Goal: Book appointment/travel/reservation

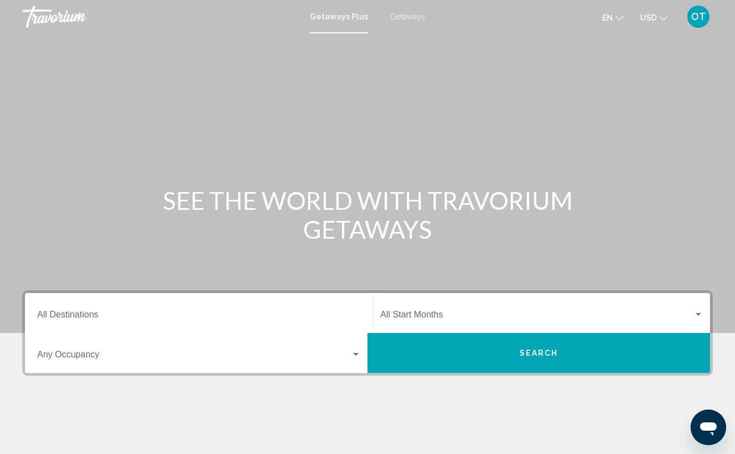
click at [407, 16] on span "Getaways" at bounding box center [407, 16] width 35 height 9
click at [76, 317] on input "Destination All Destinations" at bounding box center [199, 317] width 324 height 10
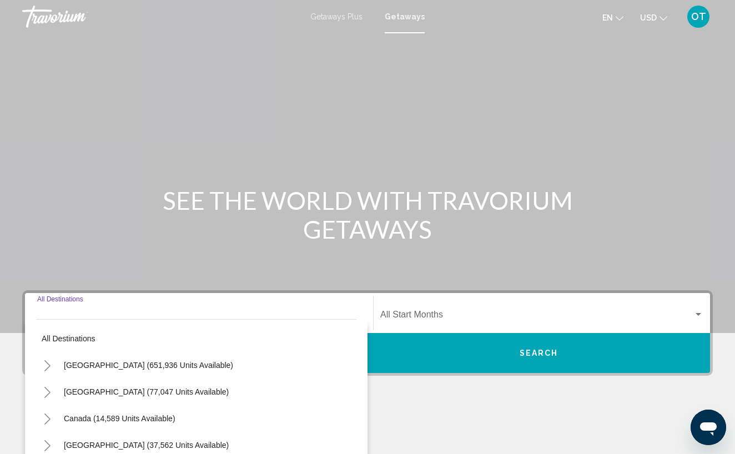
scroll to position [169, 0]
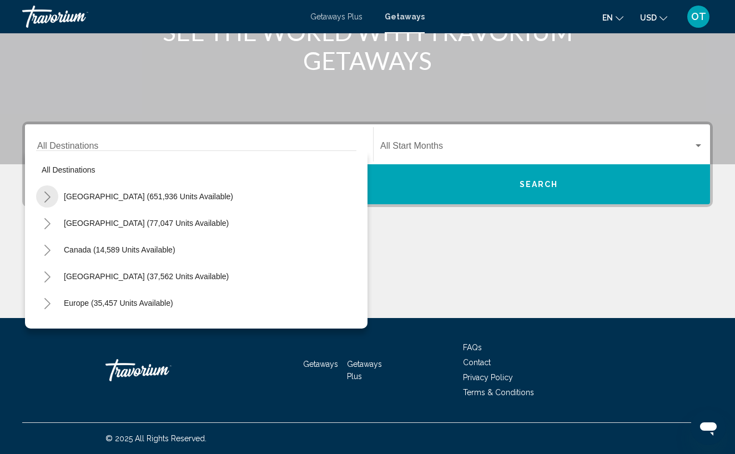
click at [48, 196] on icon "Toggle United States (651,936 units available)" at bounding box center [47, 196] width 8 height 11
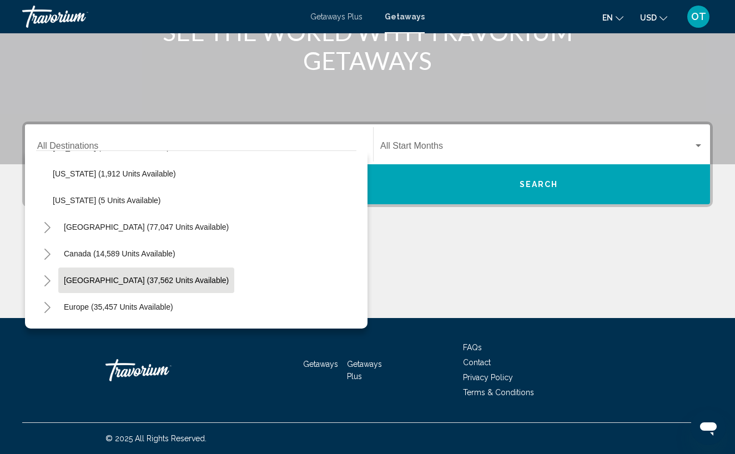
scroll to position [1207, 0]
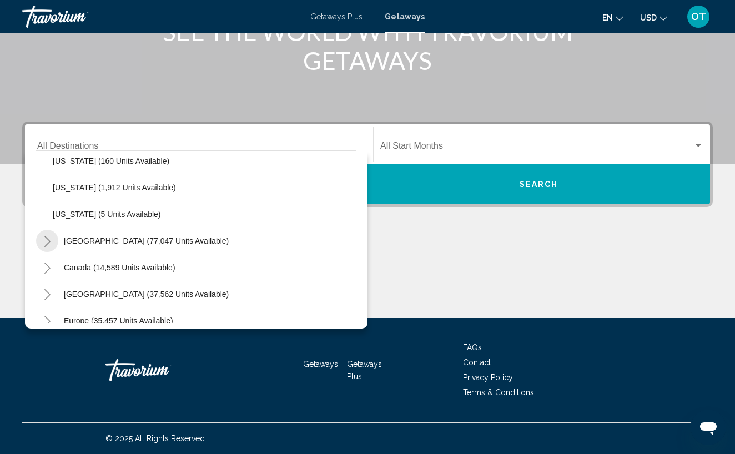
click at [48, 241] on icon "Toggle Mexico (77,047 units available)" at bounding box center [47, 241] width 8 height 11
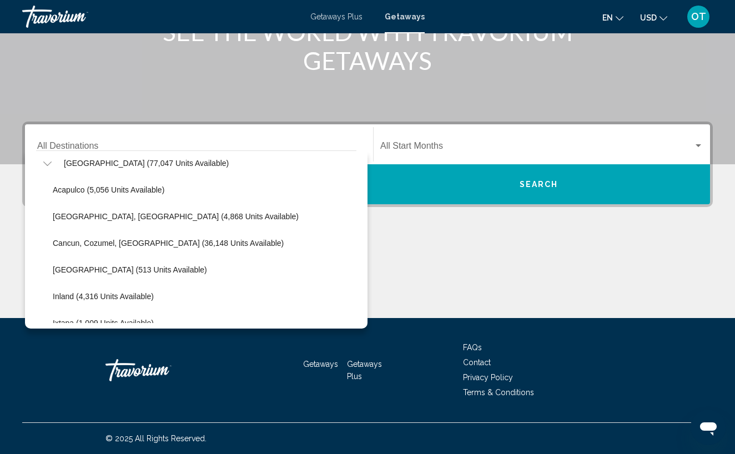
scroll to position [1281, 0]
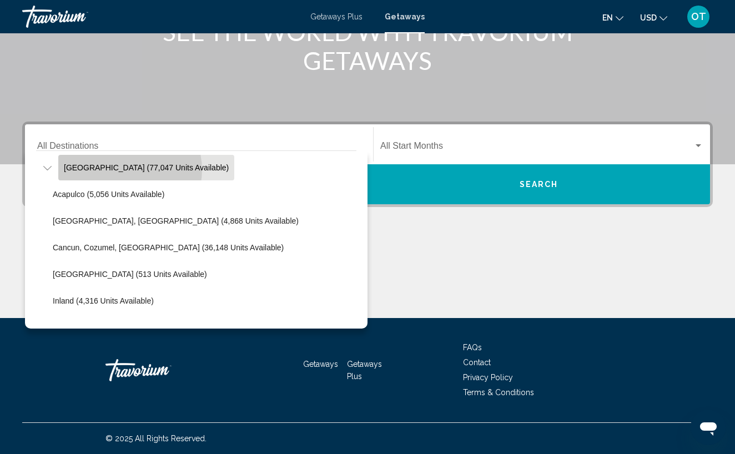
click at [129, 170] on span "[GEOGRAPHIC_DATA] (77,047 units available)" at bounding box center [146, 167] width 165 height 9
type input "**********"
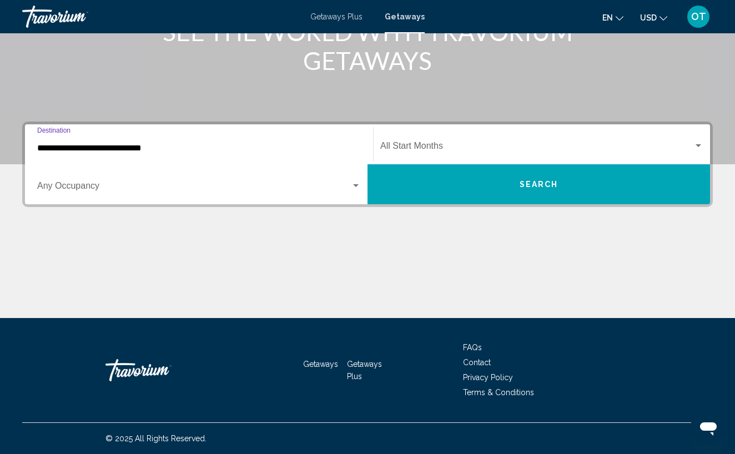
click at [700, 145] on div "Search widget" at bounding box center [698, 145] width 6 height 3
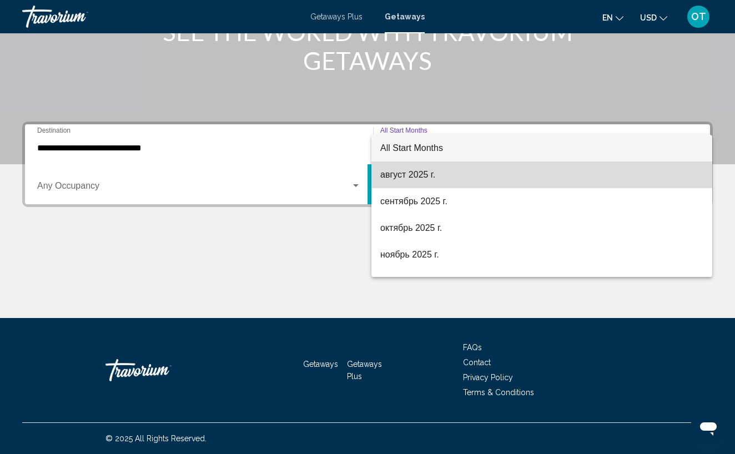
click at [522, 180] on span "август 2025 г." at bounding box center [541, 174] width 323 height 27
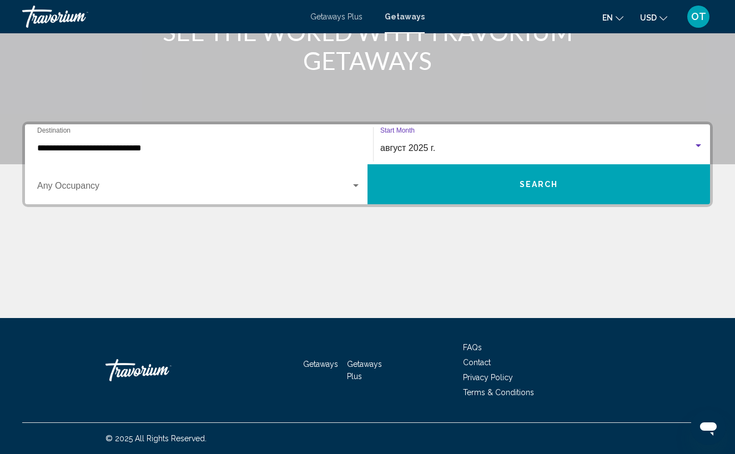
click at [544, 188] on span "Search" at bounding box center [538, 184] width 39 height 9
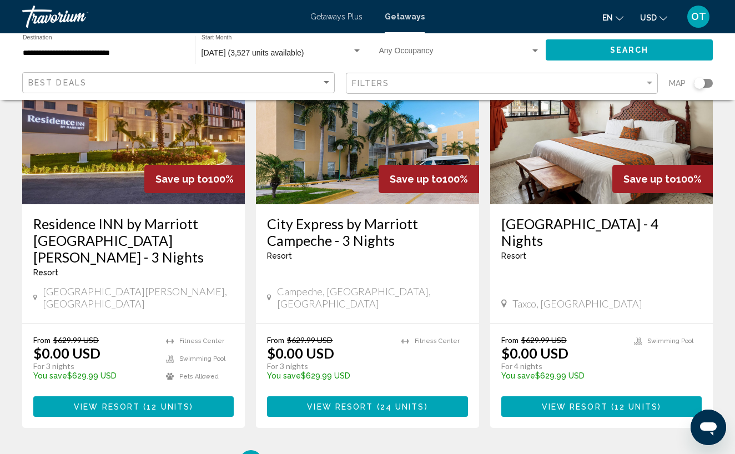
scroll to position [1370, 0]
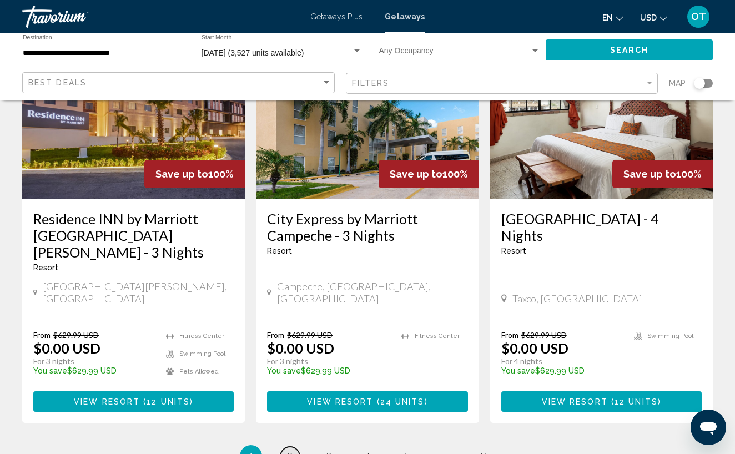
click at [291, 450] on span "2" at bounding box center [290, 456] width 6 height 12
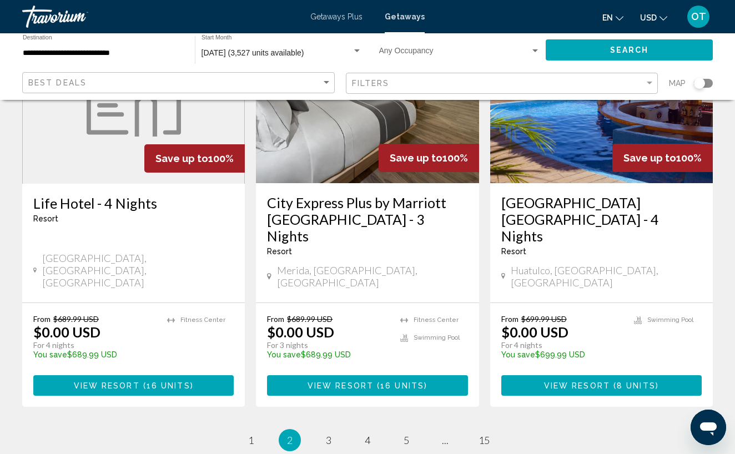
scroll to position [1455, 0]
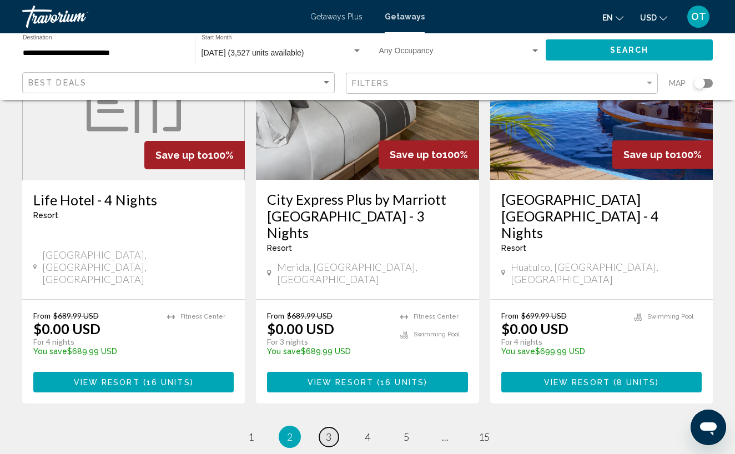
click at [332, 427] on link "page 3" at bounding box center [328, 436] width 19 height 19
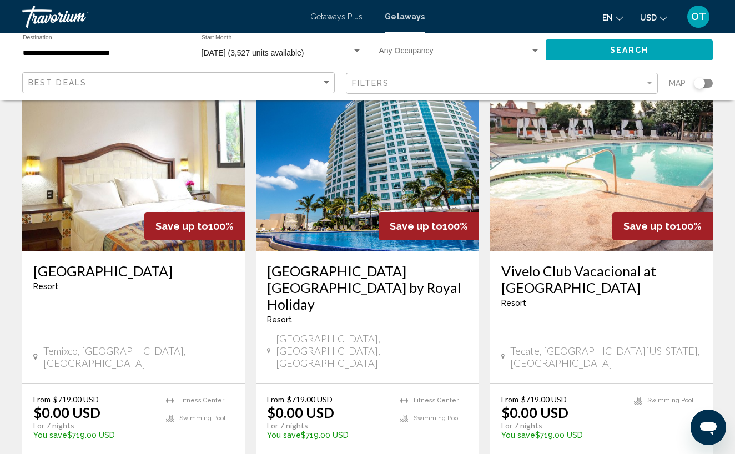
scroll to position [1338, 0]
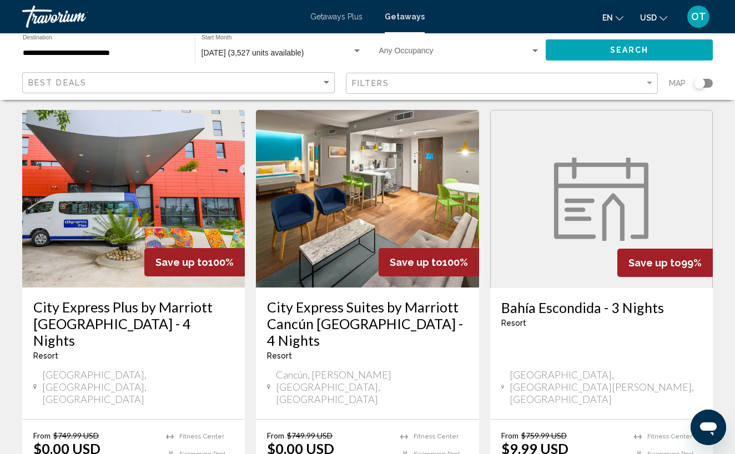
scroll to position [1339, 0]
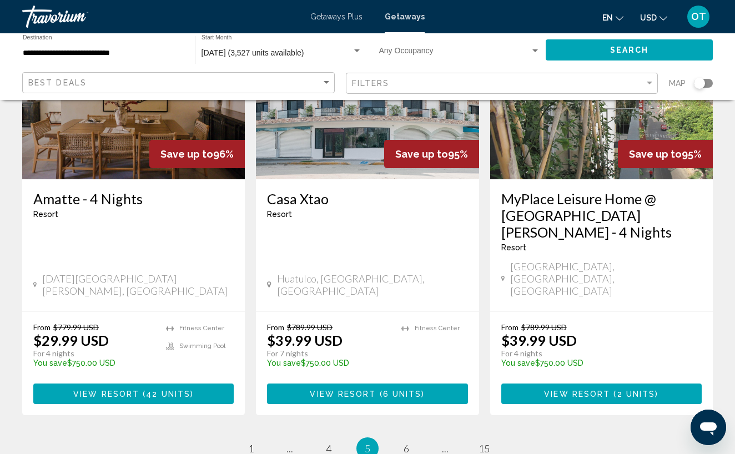
scroll to position [1441, 0]
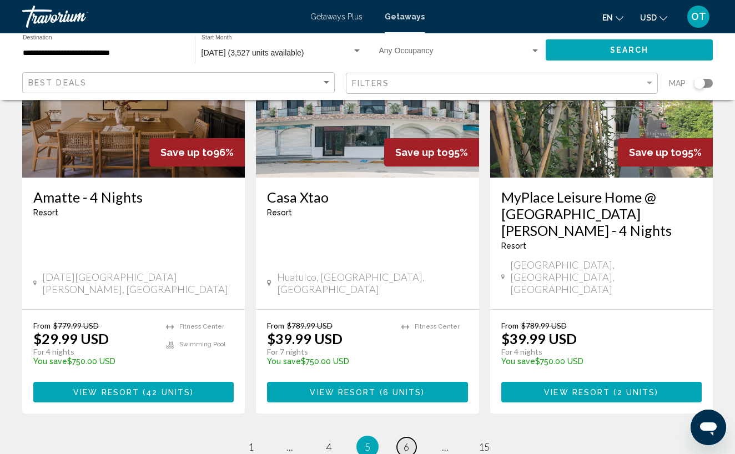
click at [408, 441] on span "6" at bounding box center [406, 447] width 6 height 12
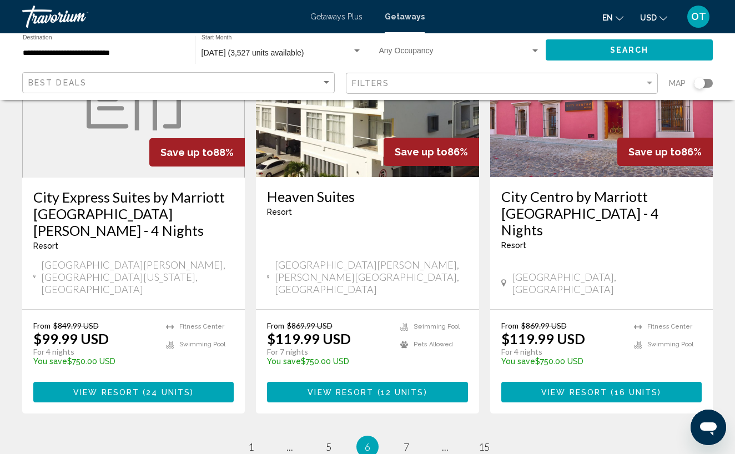
scroll to position [1426, 0]
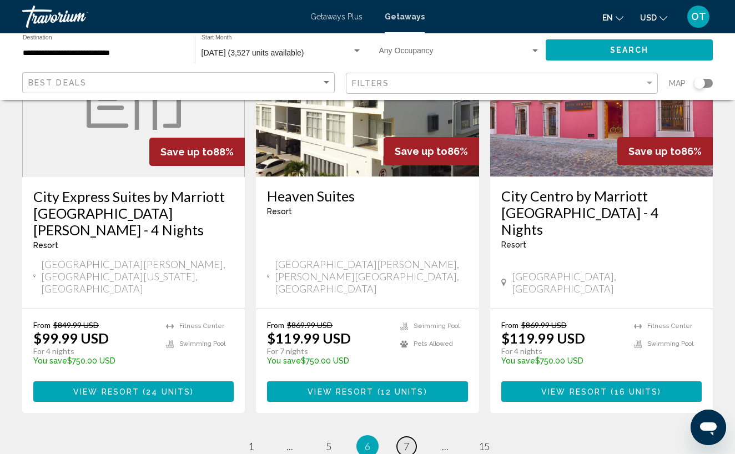
click at [410, 437] on link "page 7" at bounding box center [406, 446] width 19 height 19
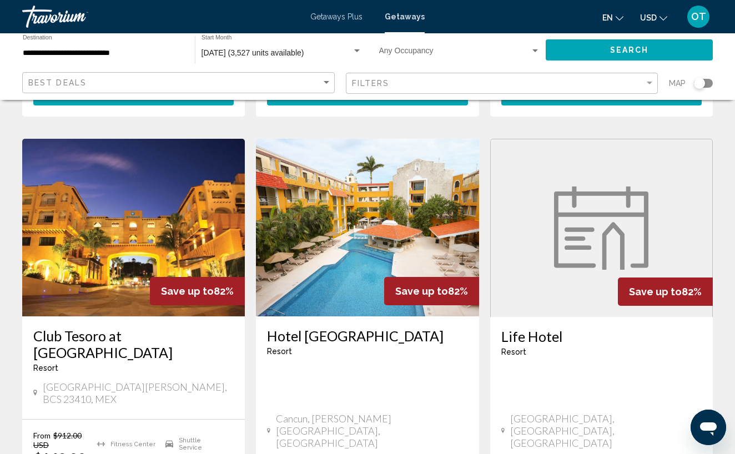
scroll to position [1291, 0]
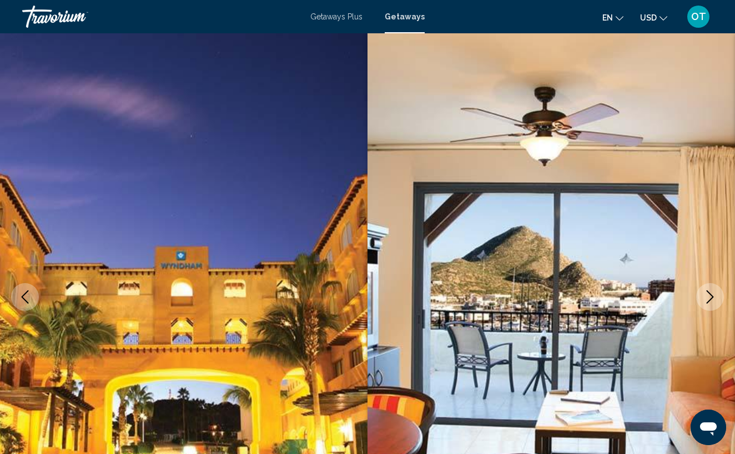
click at [708, 298] on icon "Next image" at bounding box center [709, 296] width 13 height 13
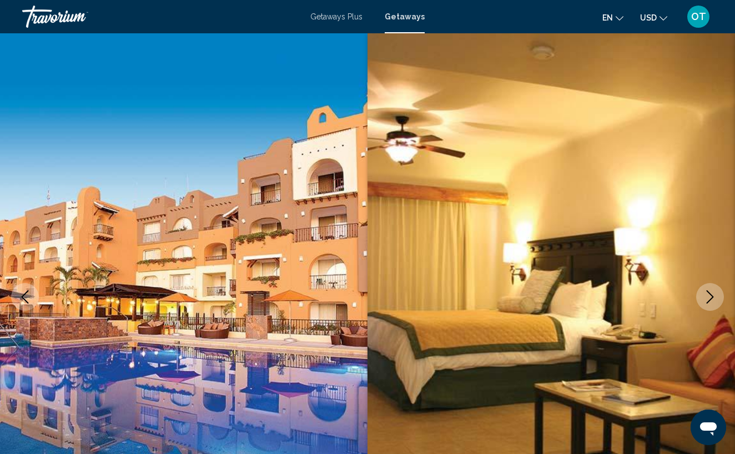
click at [708, 299] on icon "Next image" at bounding box center [709, 296] width 13 height 13
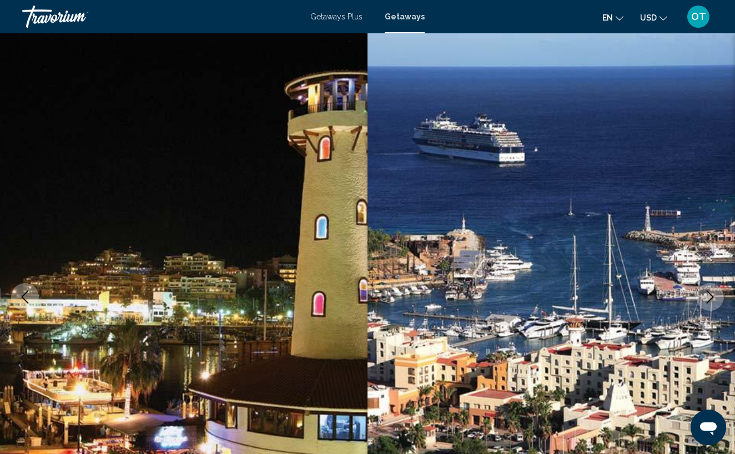
click at [708, 299] on icon "Next image" at bounding box center [709, 296] width 13 height 13
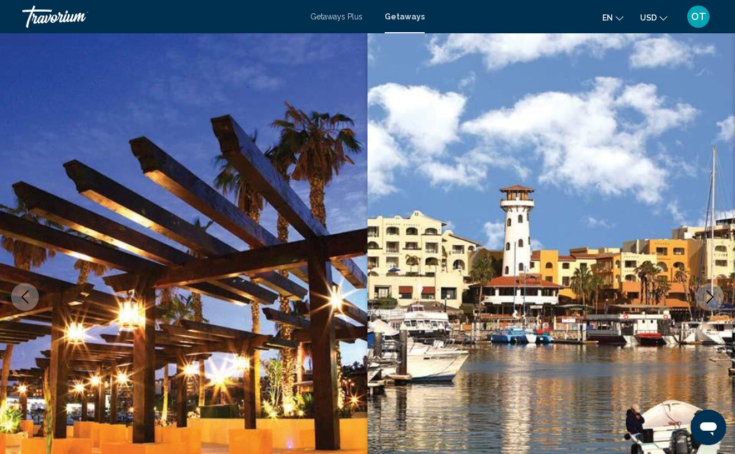
click at [708, 299] on icon "Next image" at bounding box center [709, 296] width 13 height 13
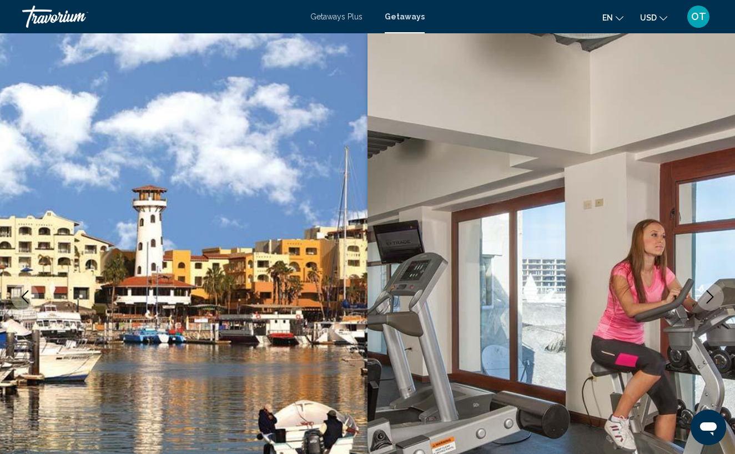
click at [708, 299] on icon "Next image" at bounding box center [709, 296] width 13 height 13
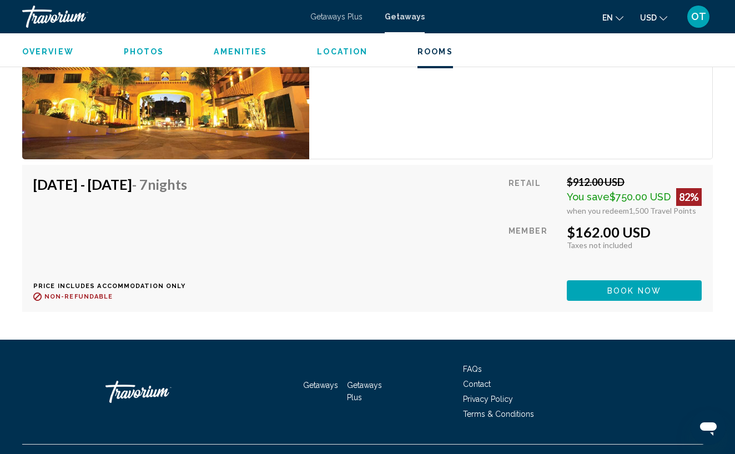
scroll to position [2088, 0]
